Goal: Transaction & Acquisition: Purchase product/service

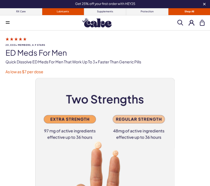
click at [63, 12] on link "Lubricants" at bounding box center [63, 11] width 42 height 7
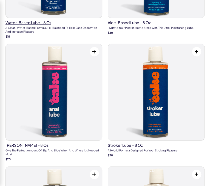
scroll to position [275, 0]
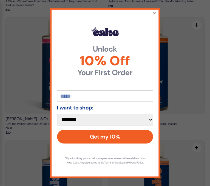
click at [154, 15] on button "×" at bounding box center [155, 13] width 4 height 7
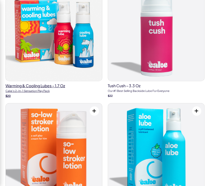
scroll to position [769, 0]
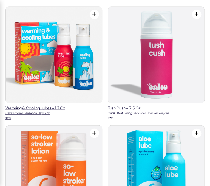
click at [40, 107] on h3 "Warming & Cooling Lubes – 1.7 oz" at bounding box center [53, 108] width 97 height 4
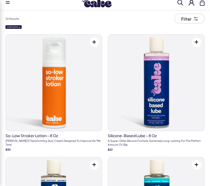
scroll to position [0, 0]
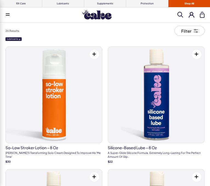
click at [181, 17] on span at bounding box center [181, 15] width 6 height 6
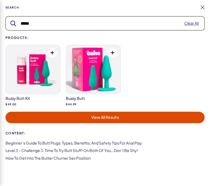
type input "****"
click at [29, 78] on img at bounding box center [33, 69] width 54 height 48
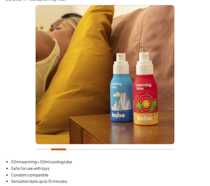
click at [73, 149] on div at bounding box center [104, 150] width 139 height 2
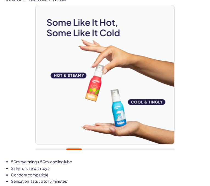
click at [88, 147] on div at bounding box center [104, 80] width 139 height 151
click at [89, 149] on div at bounding box center [104, 150] width 139 height 2
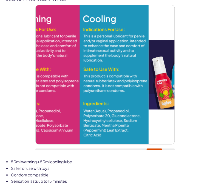
click at [154, 150] on div at bounding box center [104, 150] width 139 height 2
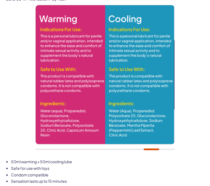
click at [169, 145] on div at bounding box center [104, 80] width 139 height 151
click at [169, 146] on div at bounding box center [104, 80] width 139 height 151
click at [43, 149] on div at bounding box center [104, 150] width 139 height 2
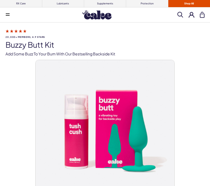
scroll to position [51, 0]
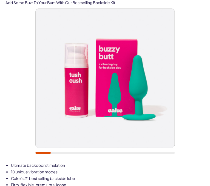
click at [59, 92] on div at bounding box center [104, 84] width 139 height 151
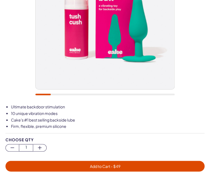
click at [59, 95] on div at bounding box center [104, 25] width 139 height 151
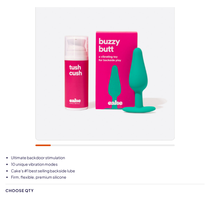
scroll to position [55, 0]
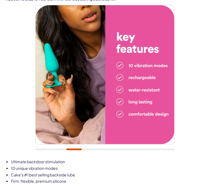
click at [72, 150] on div at bounding box center [104, 80] width 139 height 151
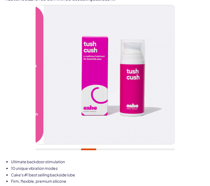
click at [89, 149] on div at bounding box center [104, 150] width 139 height 2
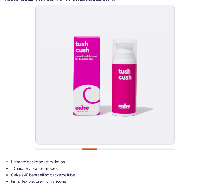
click at [109, 150] on div at bounding box center [104, 80] width 139 height 151
click at [111, 149] on div at bounding box center [104, 150] width 139 height 2
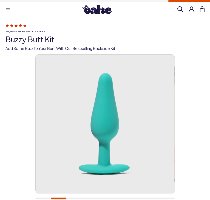
scroll to position [0, 0]
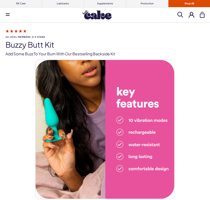
click at [9, 15] on icon at bounding box center [8, 15] width 4 height 1
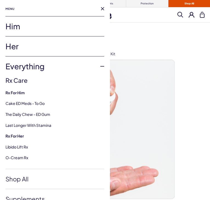
click at [28, 44] on link "Her" at bounding box center [54, 47] width 99 height 20
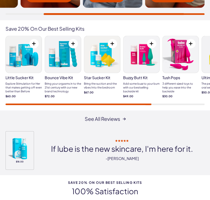
scroll to position [769, 0]
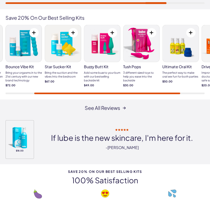
click at [142, 57] on img at bounding box center [142, 43] width 36 height 37
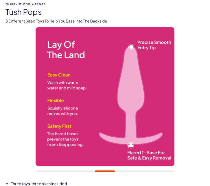
click at [66, 170] on div at bounding box center [104, 102] width 139 height 151
click at [38, 172] on div at bounding box center [104, 102] width 139 height 151
click at [39, 171] on div at bounding box center [104, 171] width 139 height 2
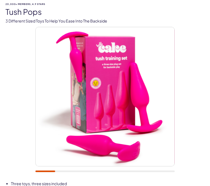
click at [38, 171] on div at bounding box center [104, 171] width 139 height 2
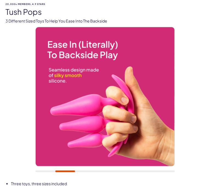
click at [84, 173] on div at bounding box center [104, 102] width 139 height 151
click at [92, 169] on div at bounding box center [104, 102] width 139 height 151
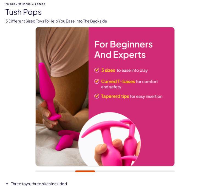
click at [115, 174] on div at bounding box center [104, 102] width 139 height 151
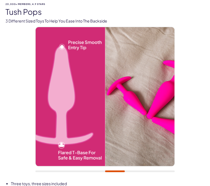
click at [115, 172] on div at bounding box center [104, 171] width 139 height 2
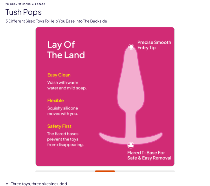
click at [126, 171] on div at bounding box center [104, 171] width 139 height 2
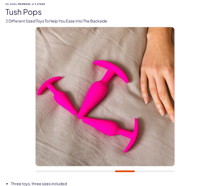
click at [142, 170] on div at bounding box center [104, 102] width 139 height 151
